Goal: Information Seeking & Learning: Learn about a topic

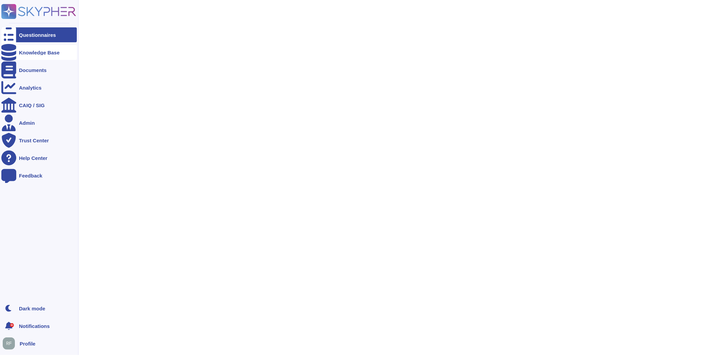
click at [4, 52] on div at bounding box center [8, 52] width 15 height 15
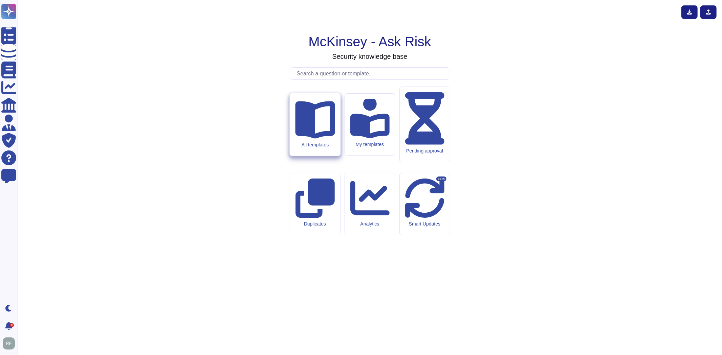
click at [309, 139] on icon at bounding box center [315, 120] width 40 height 38
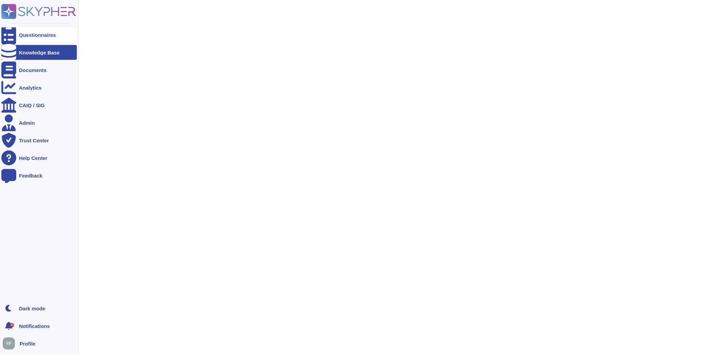
click at [8, 34] on icon at bounding box center [8, 35] width 15 height 20
click at [29, 56] on div "Knowledge Base" at bounding box center [38, 52] width 75 height 15
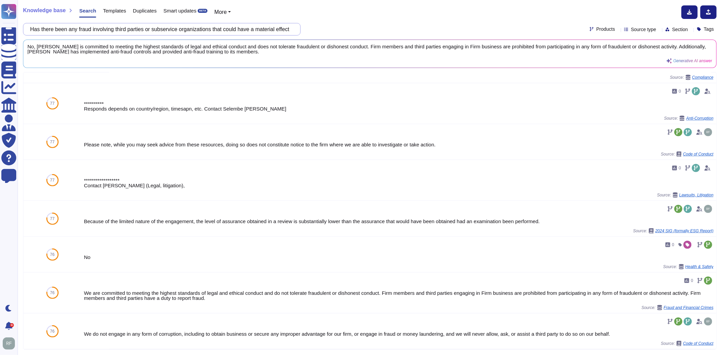
click at [84, 35] on input "Has there been any fraud involving third parties or subservice organizations th…" at bounding box center [160, 29] width 267 height 12
click at [84, 34] on input "Has there been any fraud involving third parties or subservice organizations th…" at bounding box center [160, 29] width 267 height 12
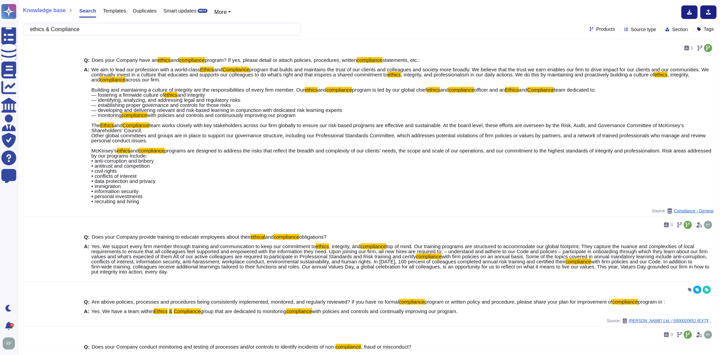
type input "ethics & Compliance"
click at [642, 30] on span "Source type" at bounding box center [643, 29] width 25 height 5
click at [619, 96] on div at bounding box center [621, 96] width 5 height 5
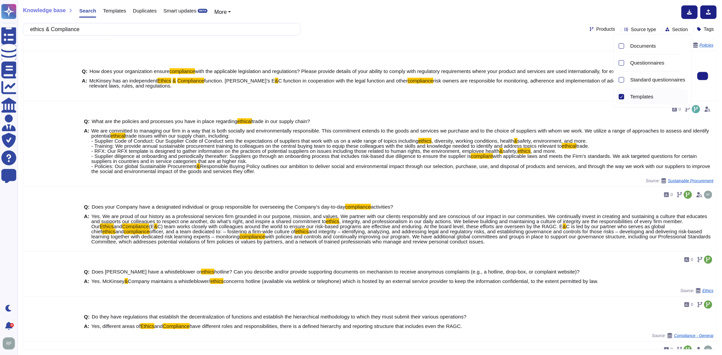
scroll to position [414, 0]
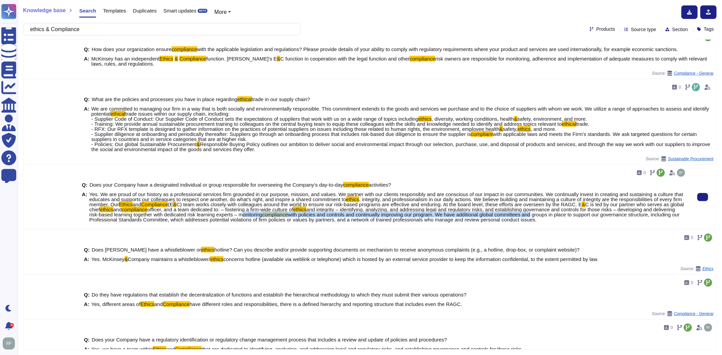
drag, startPoint x: 262, startPoint y: 216, endPoint x: 556, endPoint y: 217, distance: 294.5
click at [556, 217] on span "Yes. We are proud of our history as a professional services firm grounded in ou…" at bounding box center [387, 207] width 597 height 30
click at [434, 205] on span "C) team works closely with colleagues around the world to ensure our risk‑based…" at bounding box center [378, 205] width 405 height 6
drag, startPoint x: 363, startPoint y: 210, endPoint x: 503, endPoint y: 210, distance: 139.4
click at [503, 210] on span "and integrity – identifying, analyzing, and addressing legal and regulatory ris…" at bounding box center [382, 212] width 586 height 11
